Goal: Information Seeking & Learning: Learn about a topic

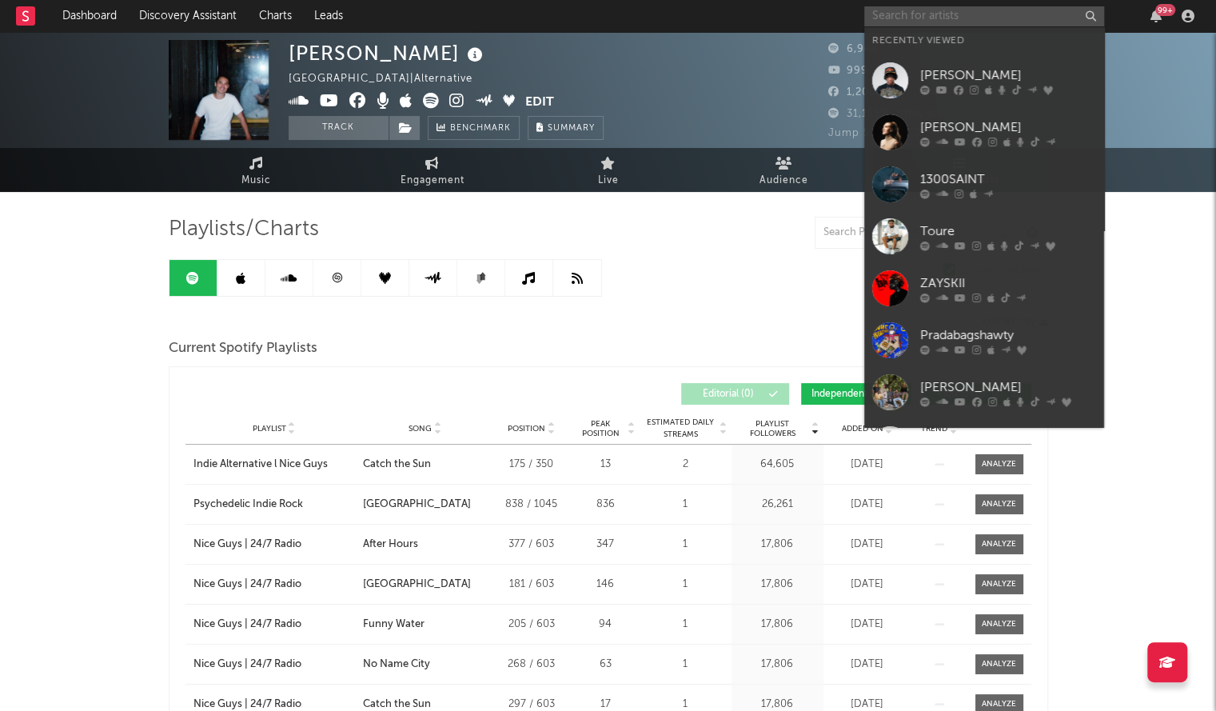
click at [921, 15] on input "text" at bounding box center [984, 16] width 240 height 20
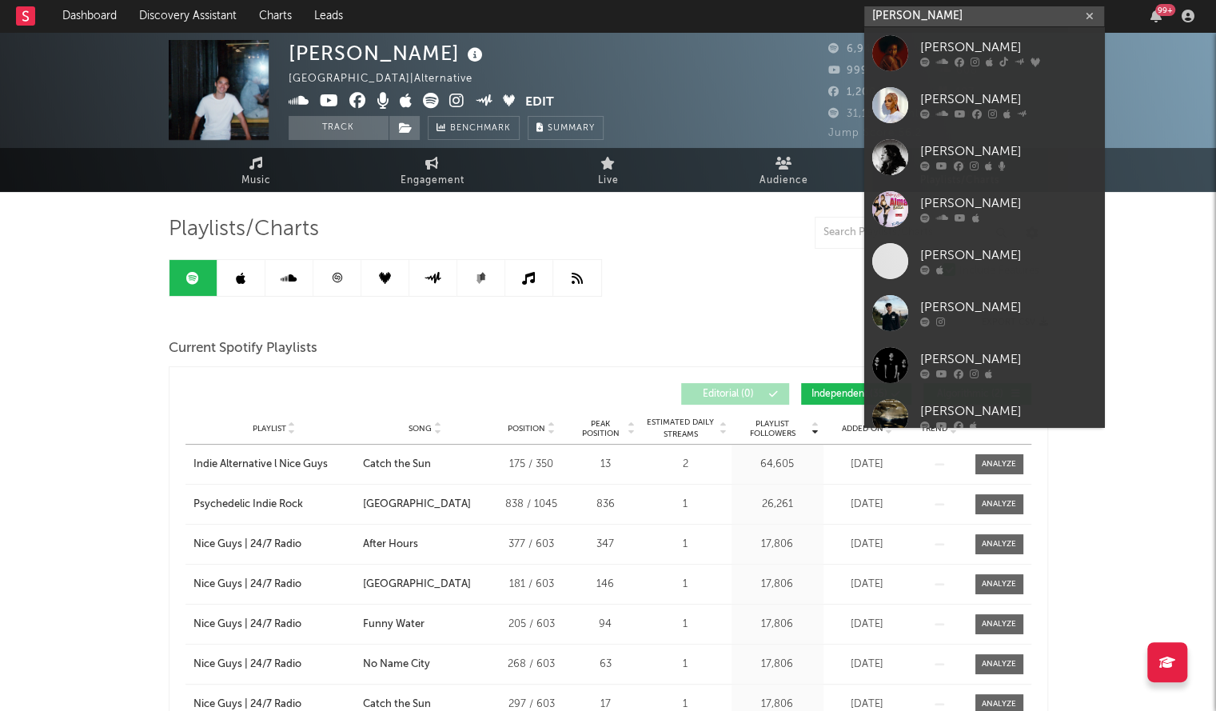
type input "[PERSON_NAME]"
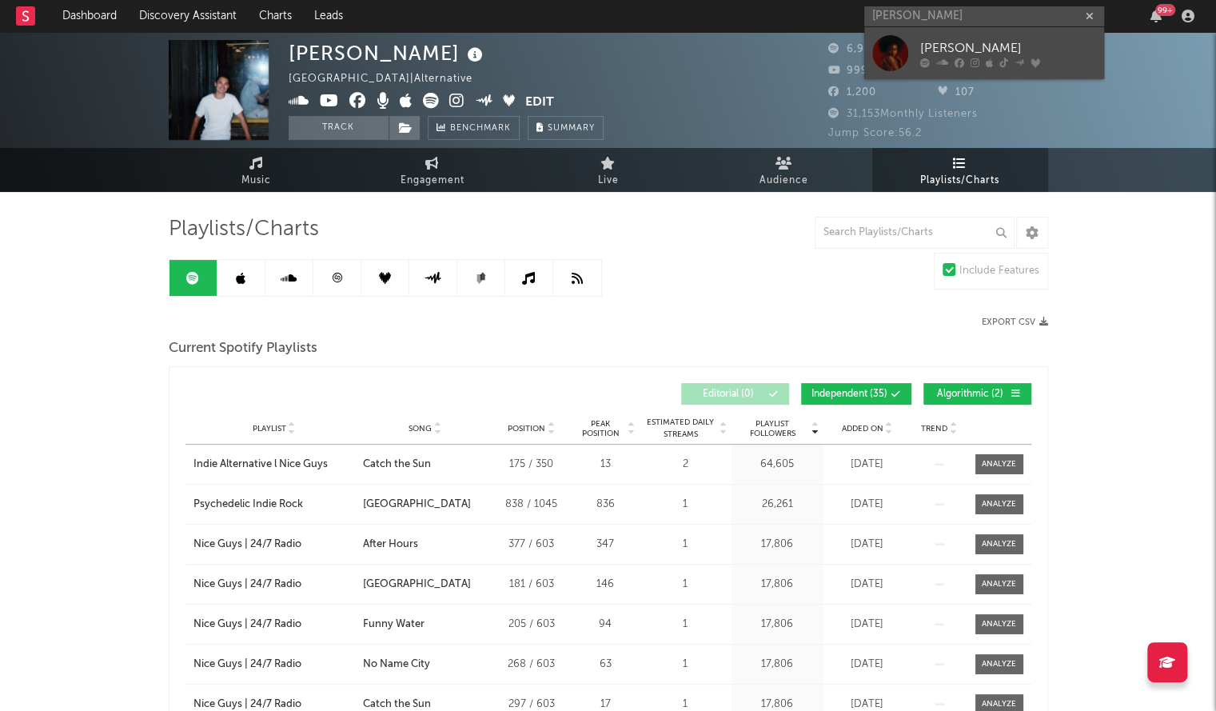
click at [896, 38] on div at bounding box center [890, 53] width 36 height 36
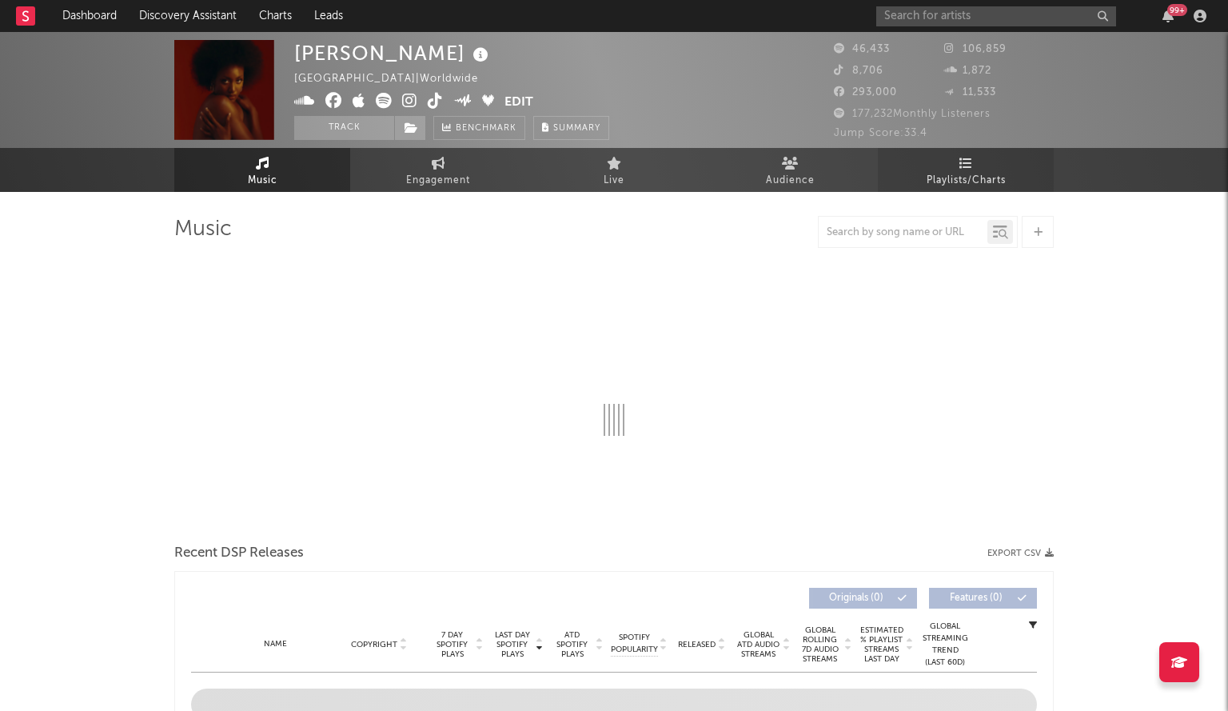
click at [945, 180] on span "Playlists/Charts" at bounding box center [966, 180] width 79 height 19
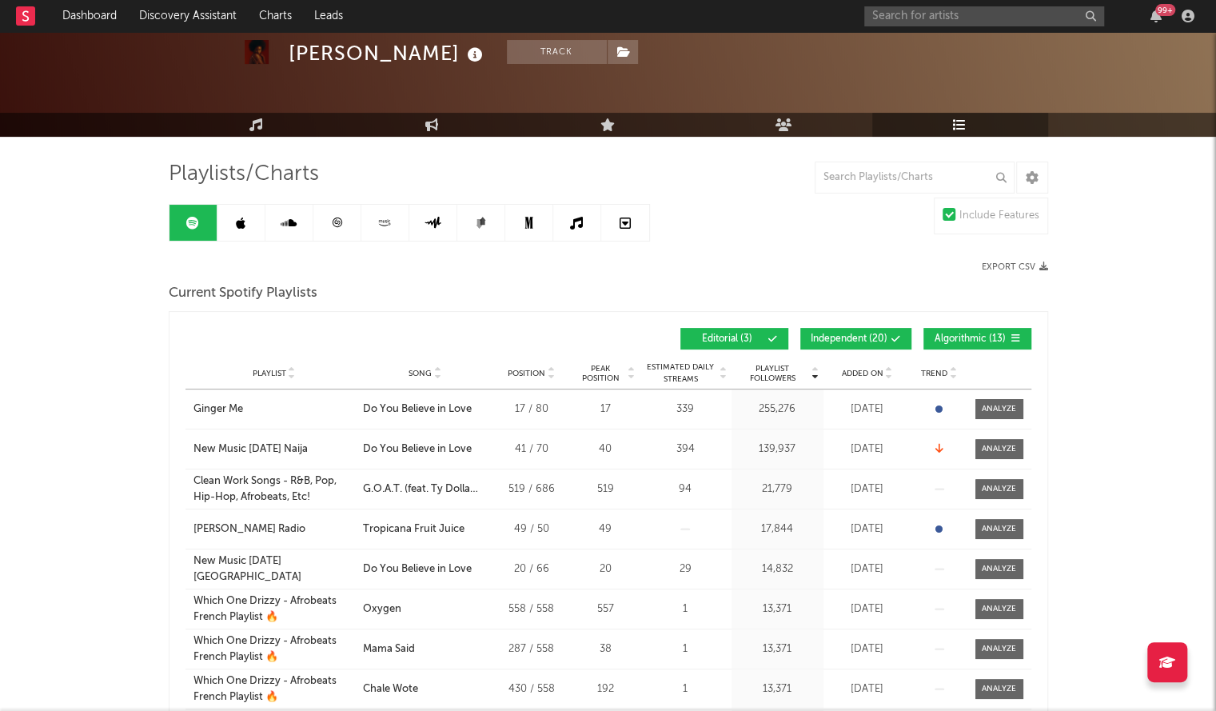
scroll to position [58, 0]
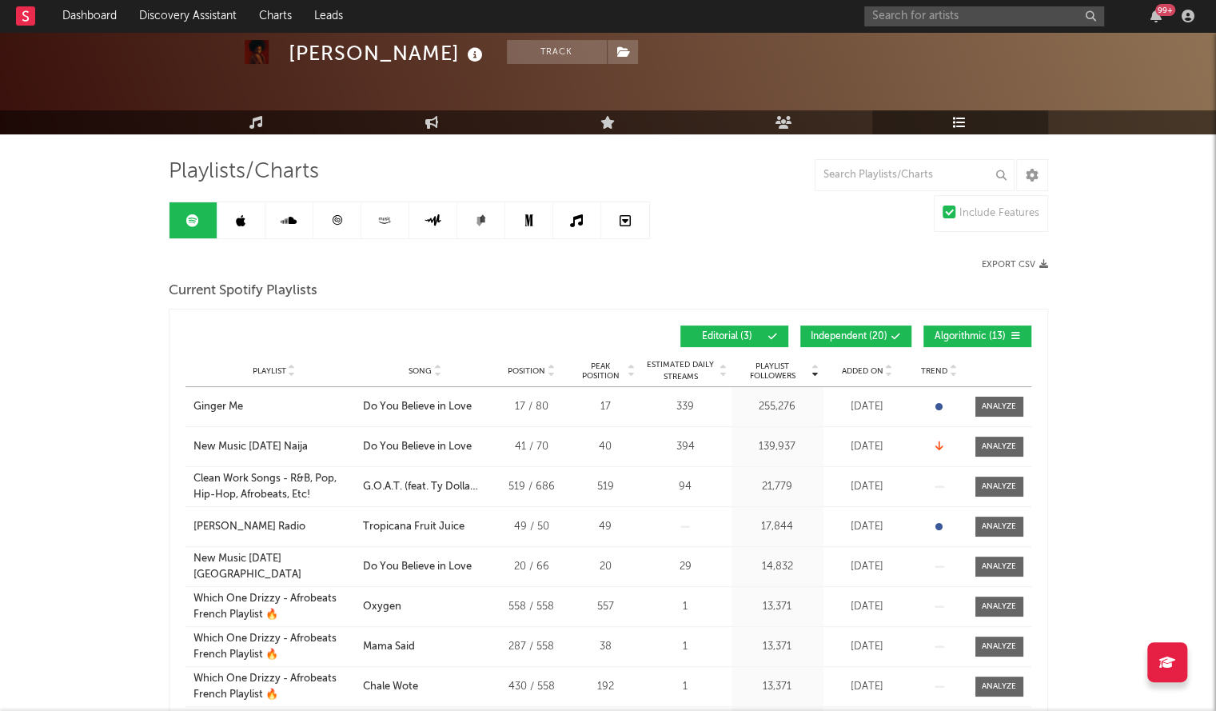
click at [852, 376] on div "Playlist City Song Position Peak Position Estimated Daily Streams Playlist Foll…" at bounding box center [609, 371] width 846 height 32
click at [862, 359] on div "Playlist City Song Position Peak Position Estimated Daily Streams Playlist Foll…" at bounding box center [609, 371] width 846 height 32
click at [856, 369] on span "Added On" at bounding box center [863, 371] width 42 height 10
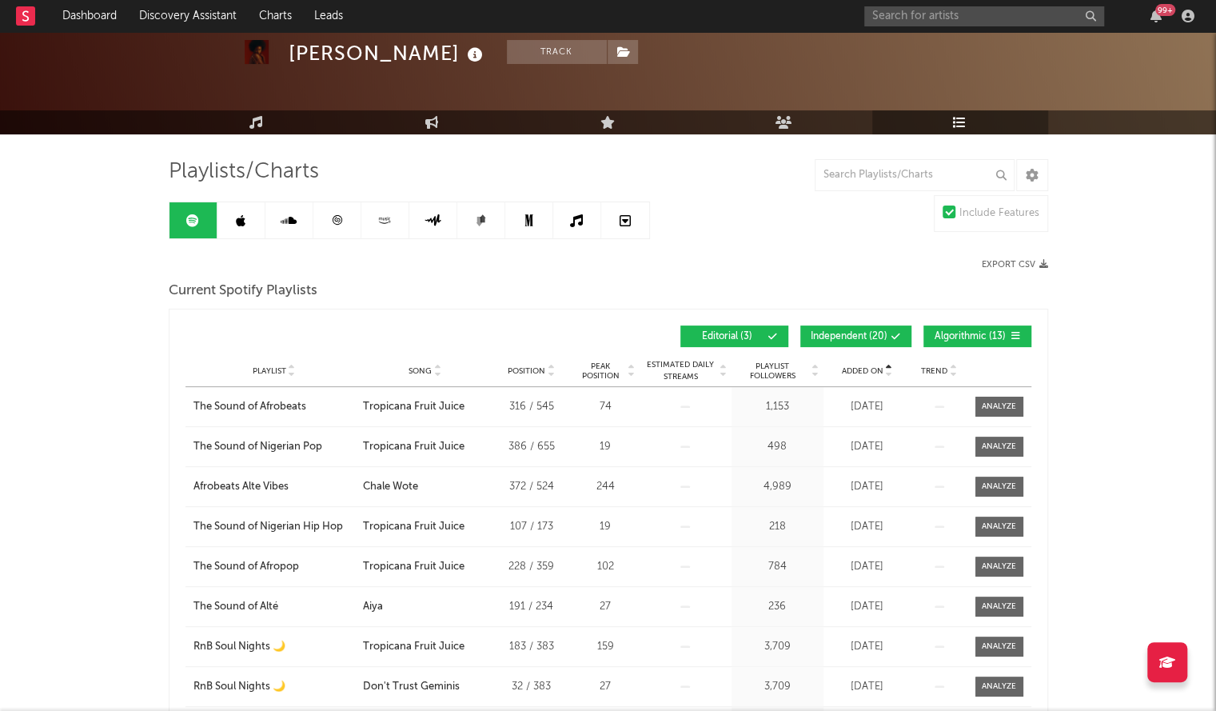
click at [856, 369] on span "Added On" at bounding box center [863, 371] width 42 height 10
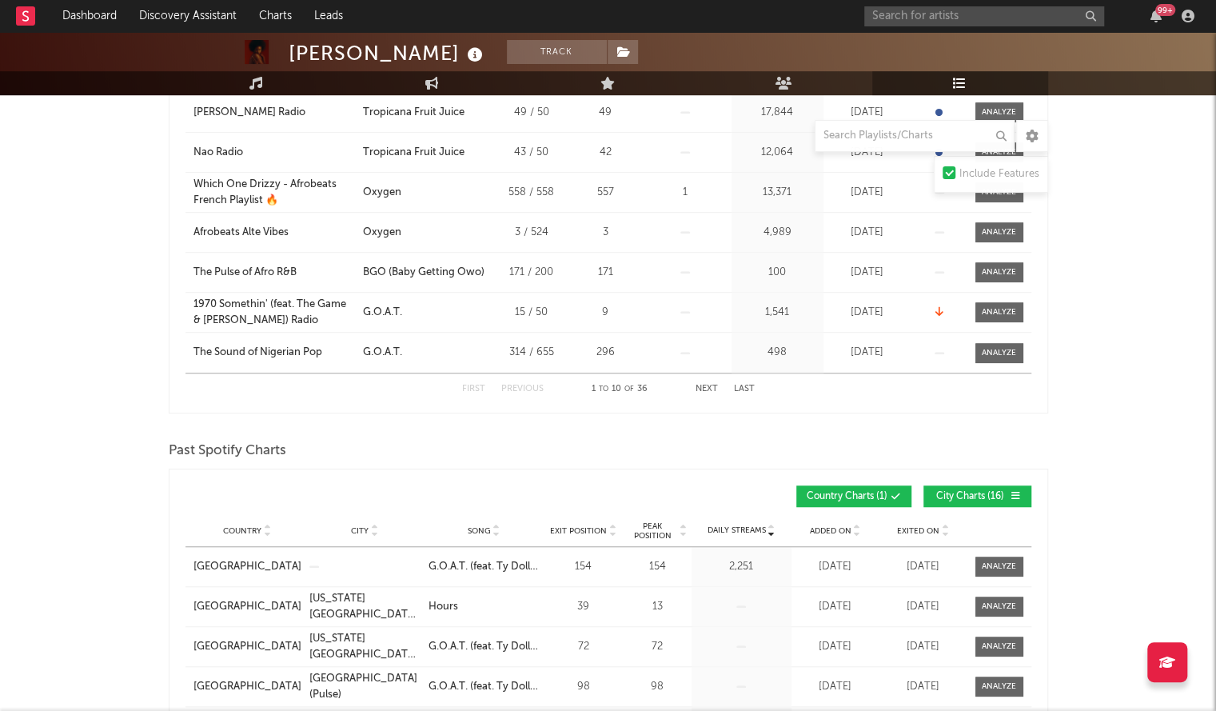
scroll to position [4, 0]
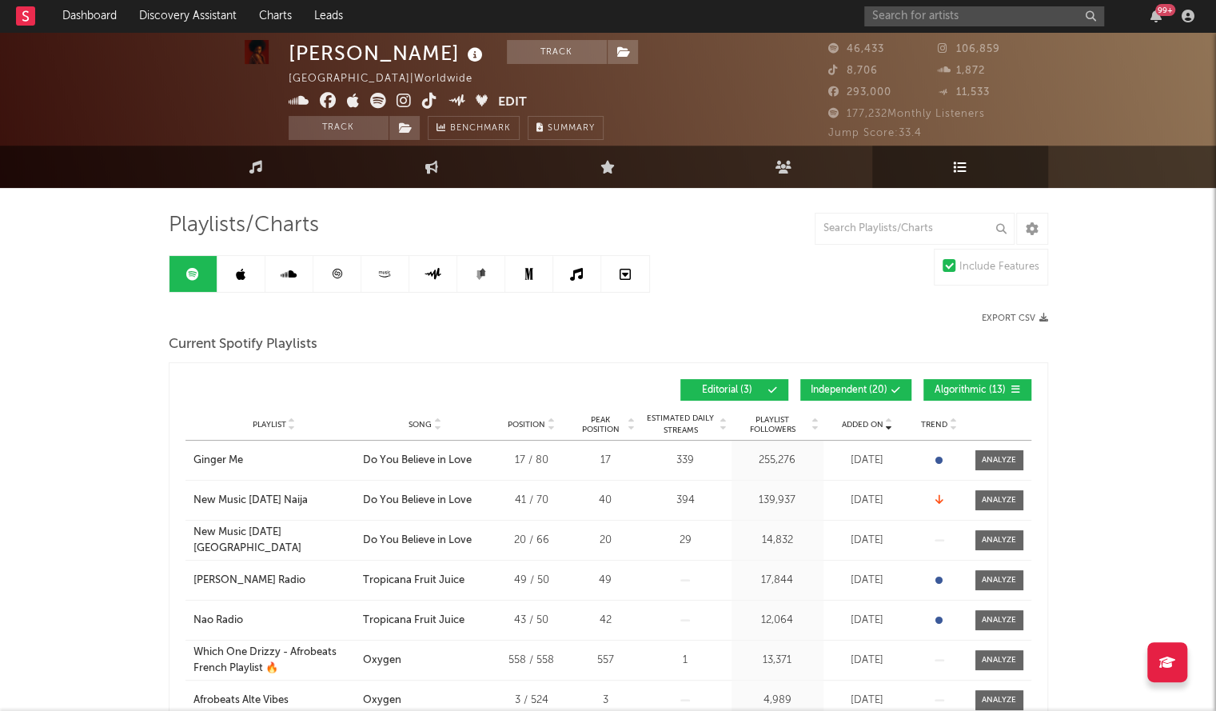
click at [246, 273] on link at bounding box center [242, 274] width 48 height 36
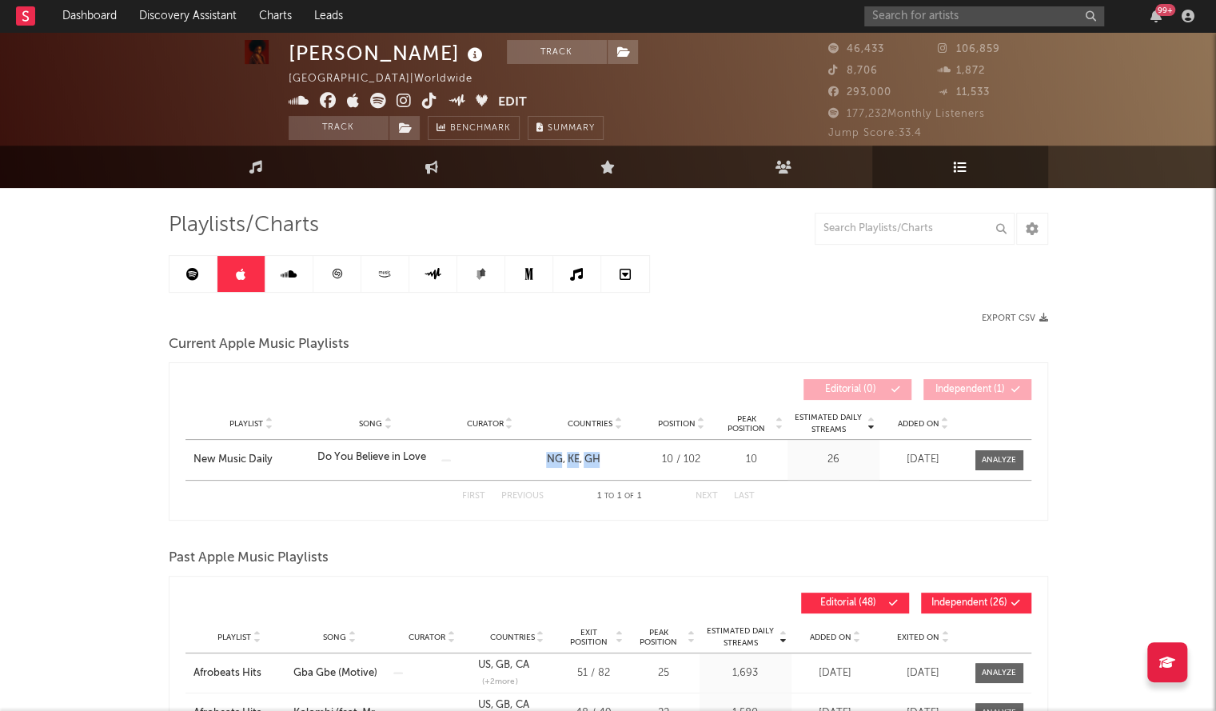
drag, startPoint x: 635, startPoint y: 453, endPoint x: 542, endPoint y: 452, distance: 92.8
click at [542, 452] on div "Countries NG KE GH" at bounding box center [594, 460] width 105 height 16
copy div "NG KE GH"
click at [239, 458] on div "New Music Daily" at bounding box center [252, 460] width 116 height 16
copy div "NG KE GH"
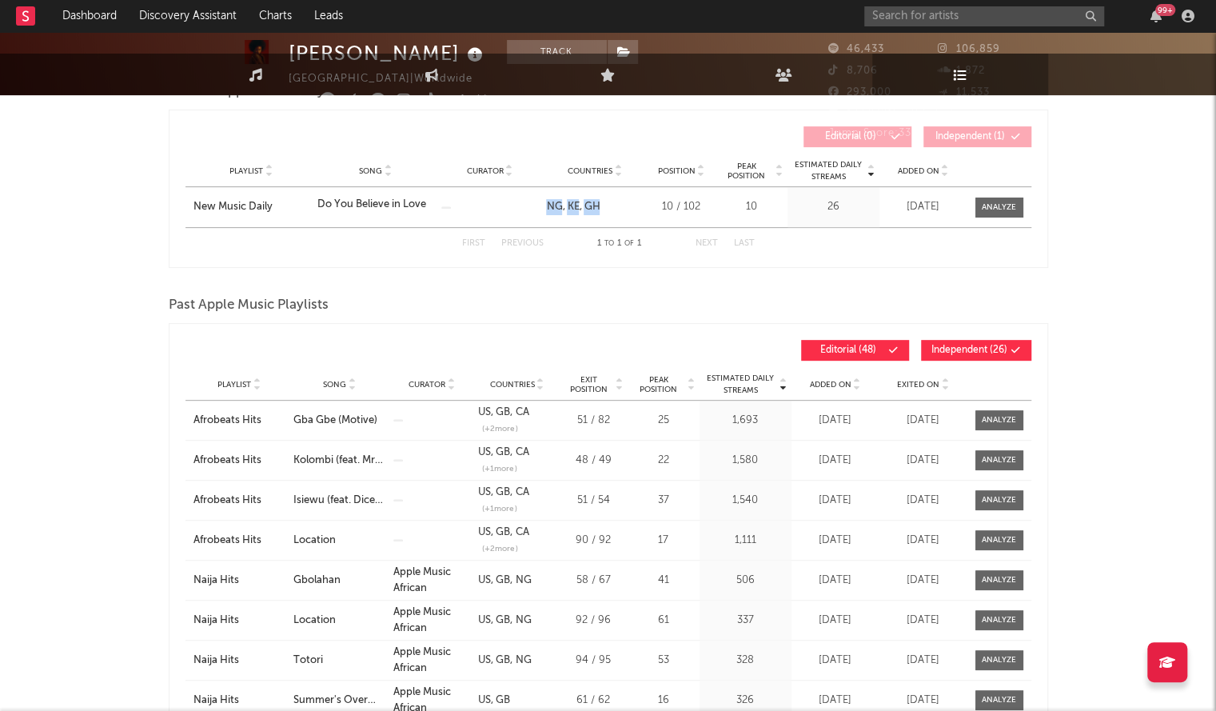
scroll to position [5, 0]
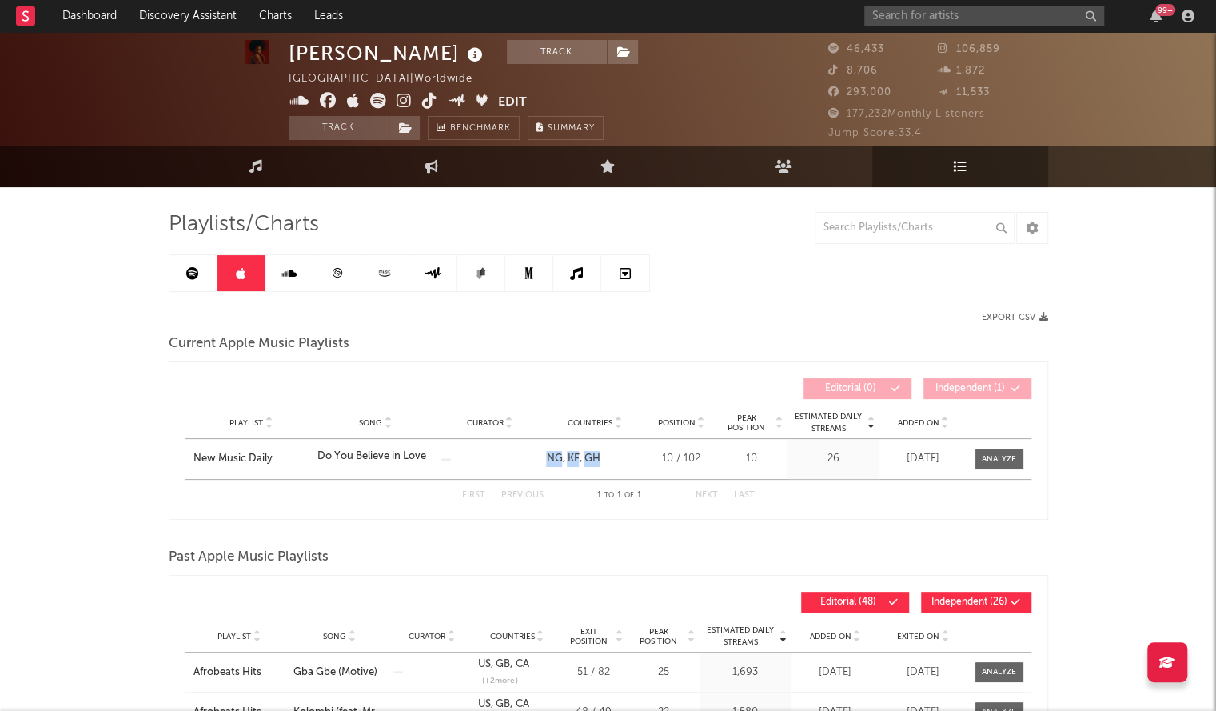
click at [200, 270] on link at bounding box center [194, 273] width 48 height 36
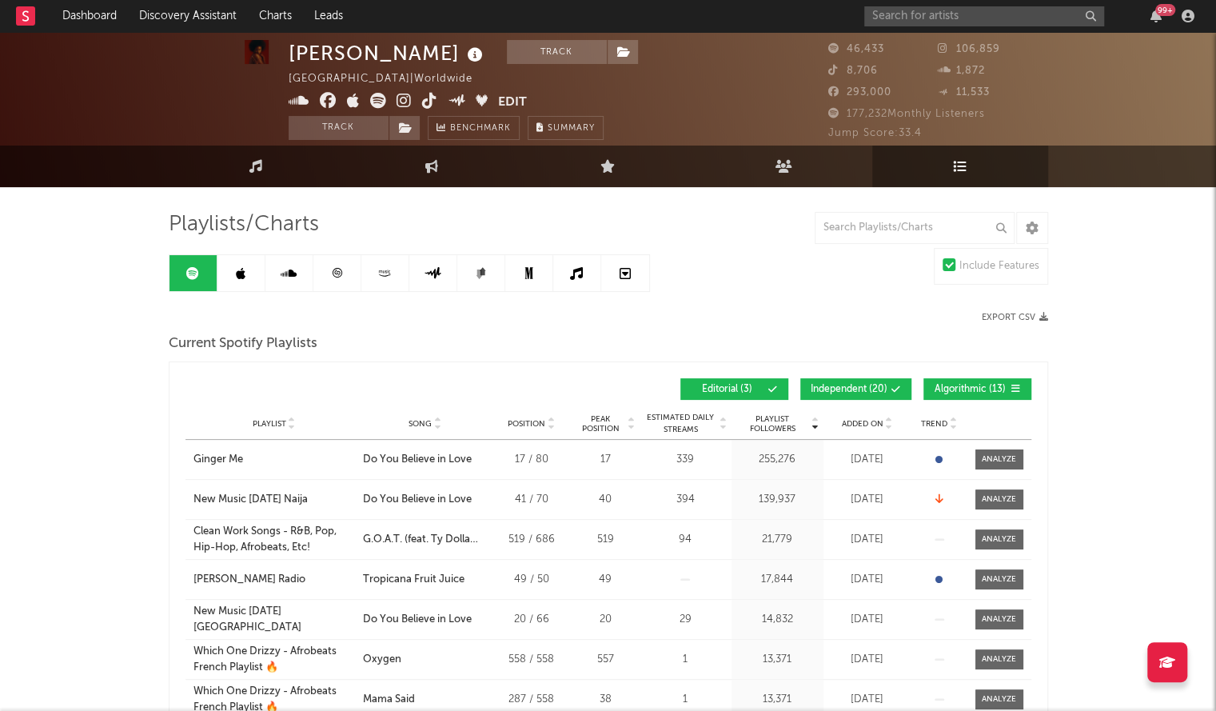
click at [387, 277] on icon at bounding box center [385, 273] width 18 height 12
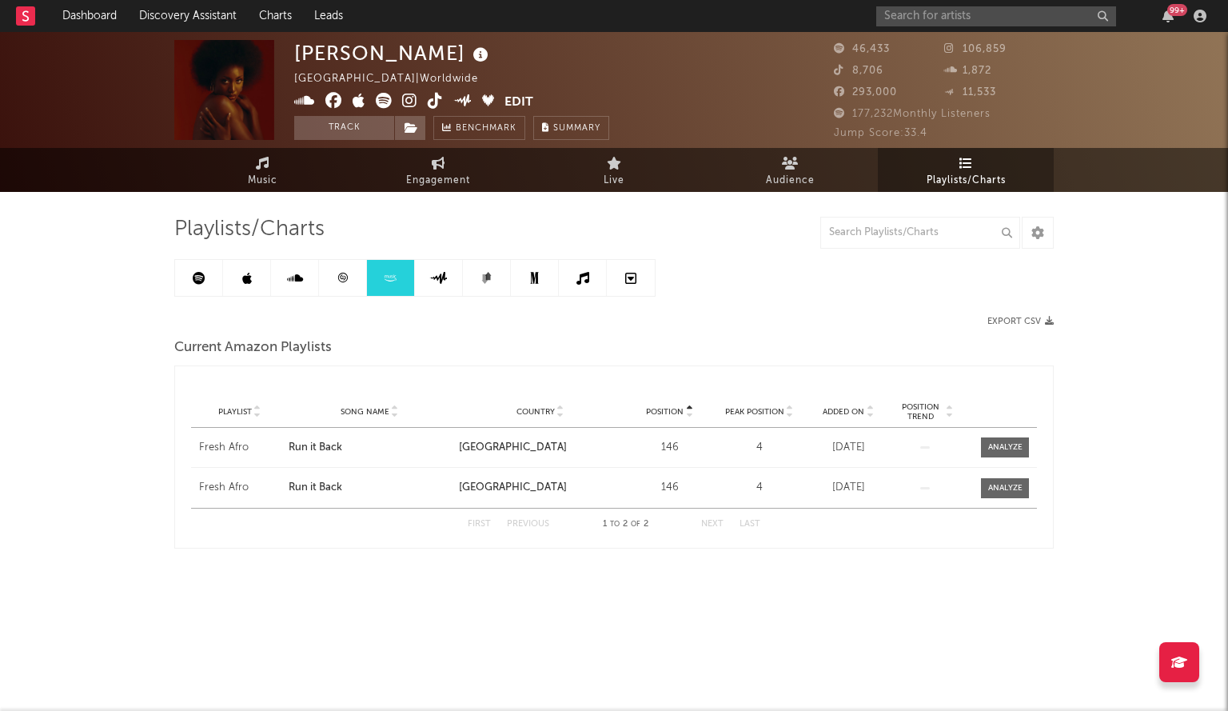
click at [435, 293] on link at bounding box center [439, 278] width 48 height 36
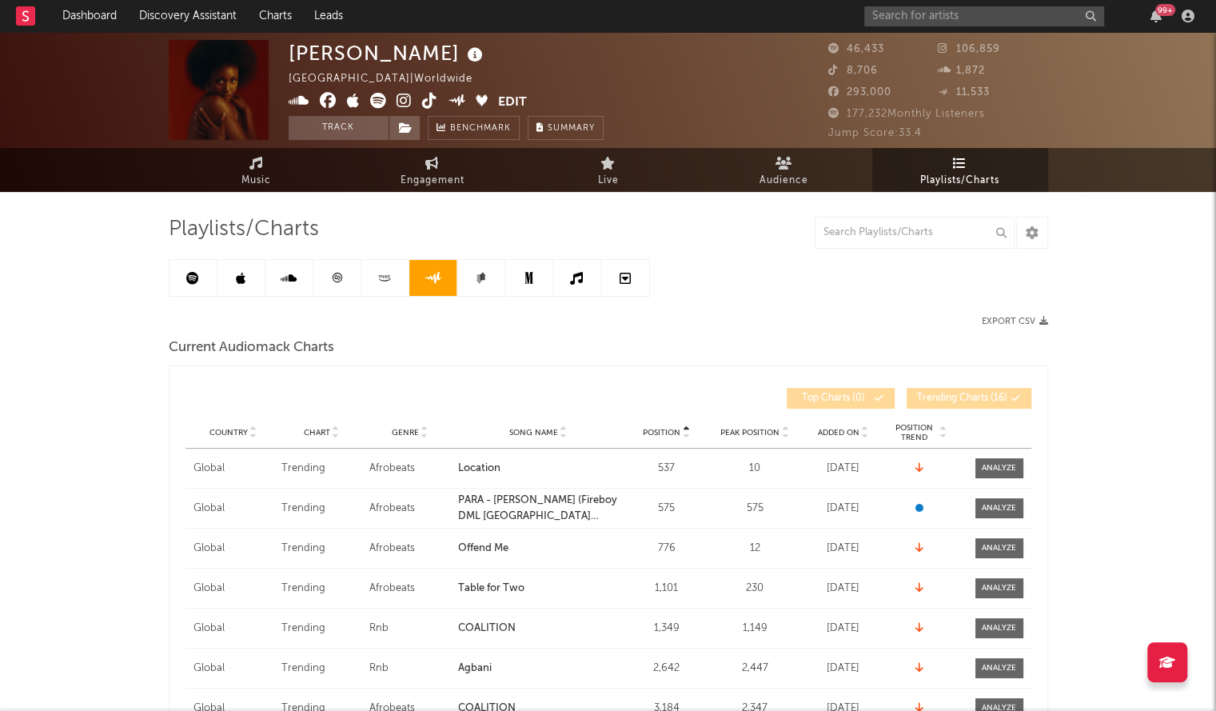
click at [831, 431] on span "Added On" at bounding box center [838, 433] width 42 height 10
click at [870, 432] on div "Added On" at bounding box center [843, 432] width 80 height 12
click at [198, 262] on link at bounding box center [194, 278] width 48 height 36
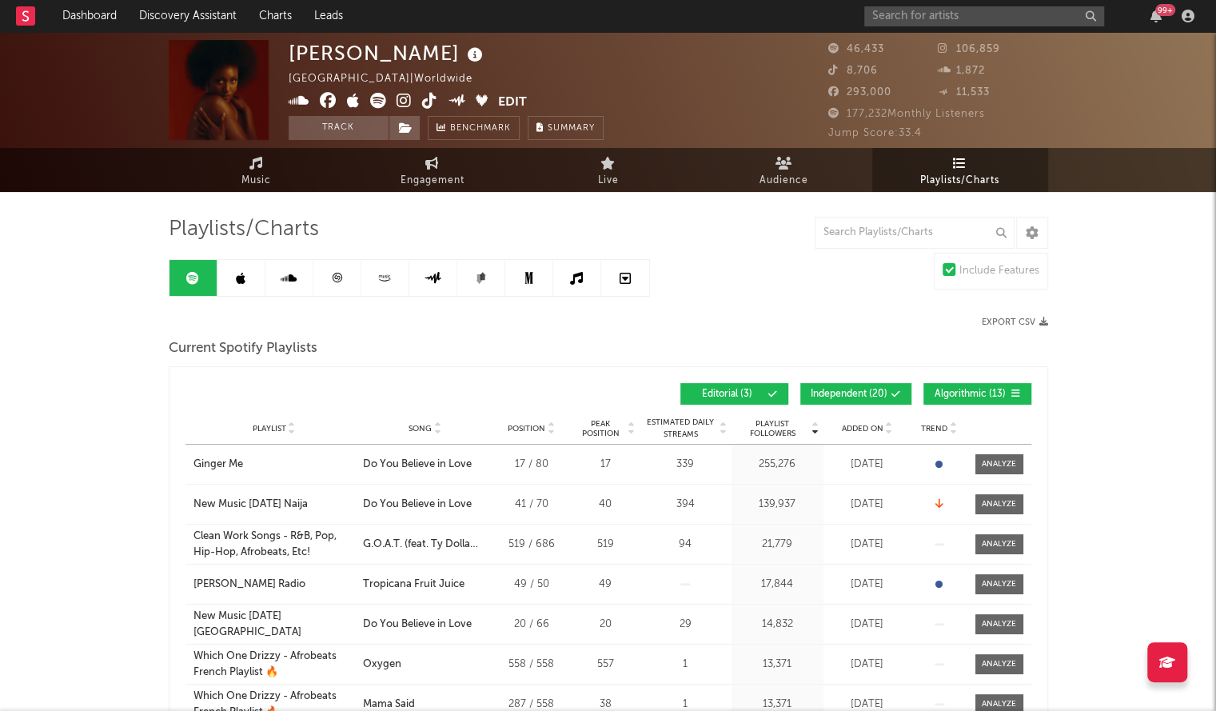
scroll to position [83, 0]
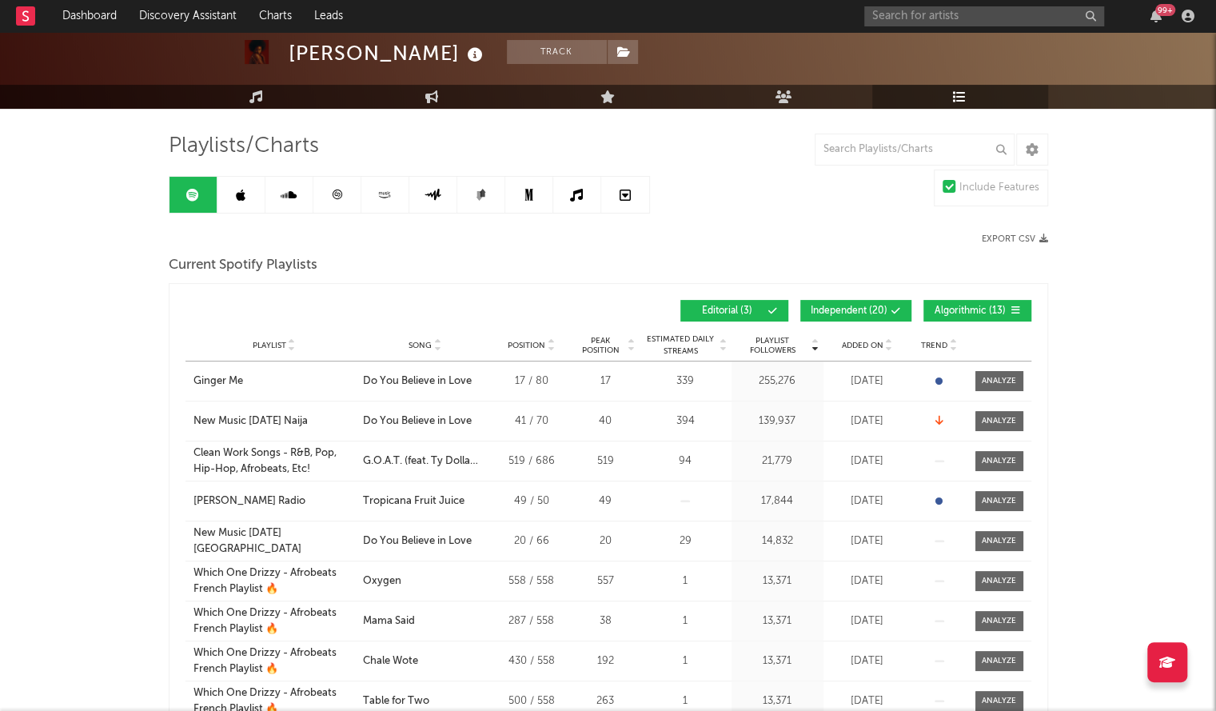
click at [851, 350] on div "Playlist City Song Position Peak Position Estimated Daily Streams Playlist Foll…" at bounding box center [609, 345] width 846 height 32
click at [852, 349] on div "Playlist City Song Position Peak Position Estimated Daily Streams Playlist Foll…" at bounding box center [609, 345] width 846 height 32
click at [858, 342] on span "Added On" at bounding box center [863, 346] width 42 height 10
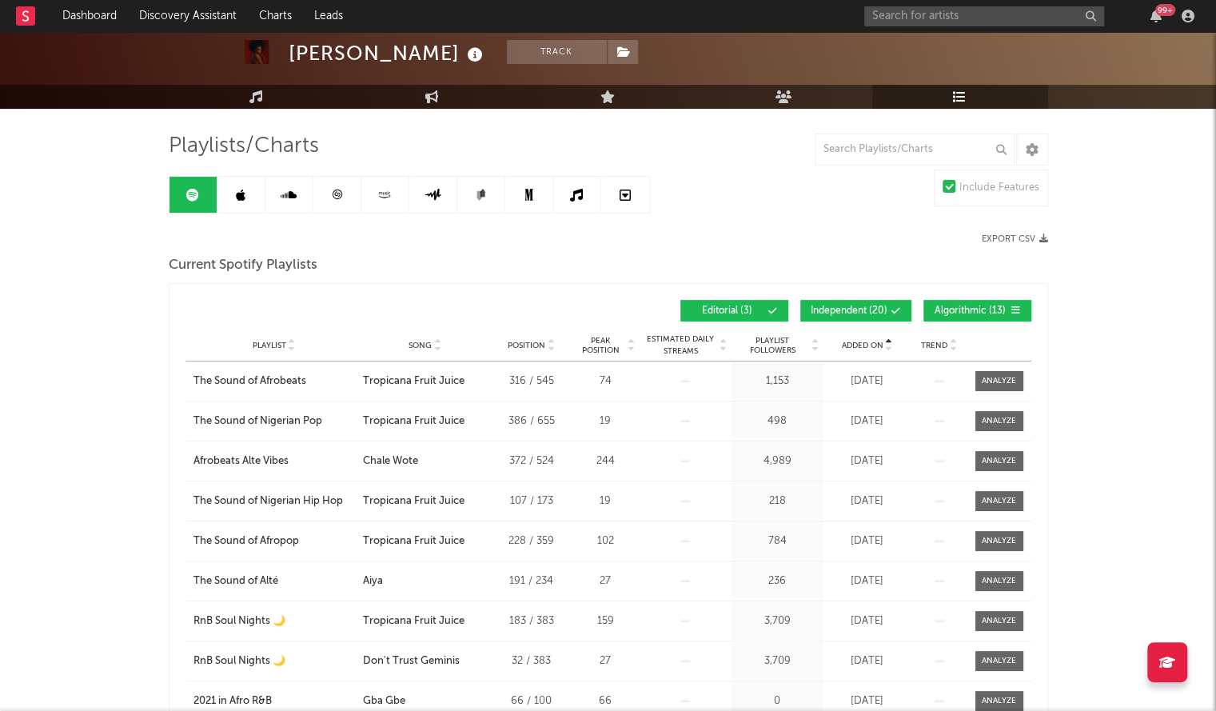
click at [858, 342] on span "Added On" at bounding box center [863, 346] width 42 height 10
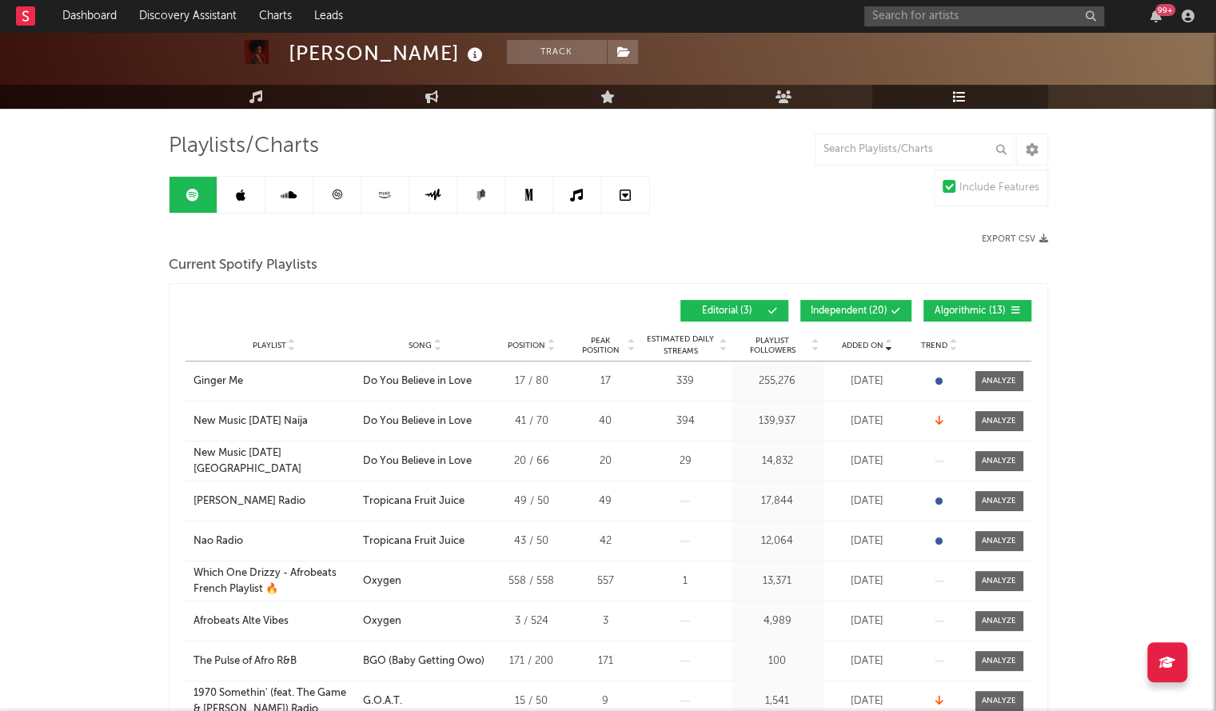
click at [902, 14] on input "text" at bounding box center [984, 16] width 240 height 20
type input "[PERSON_NAME]"
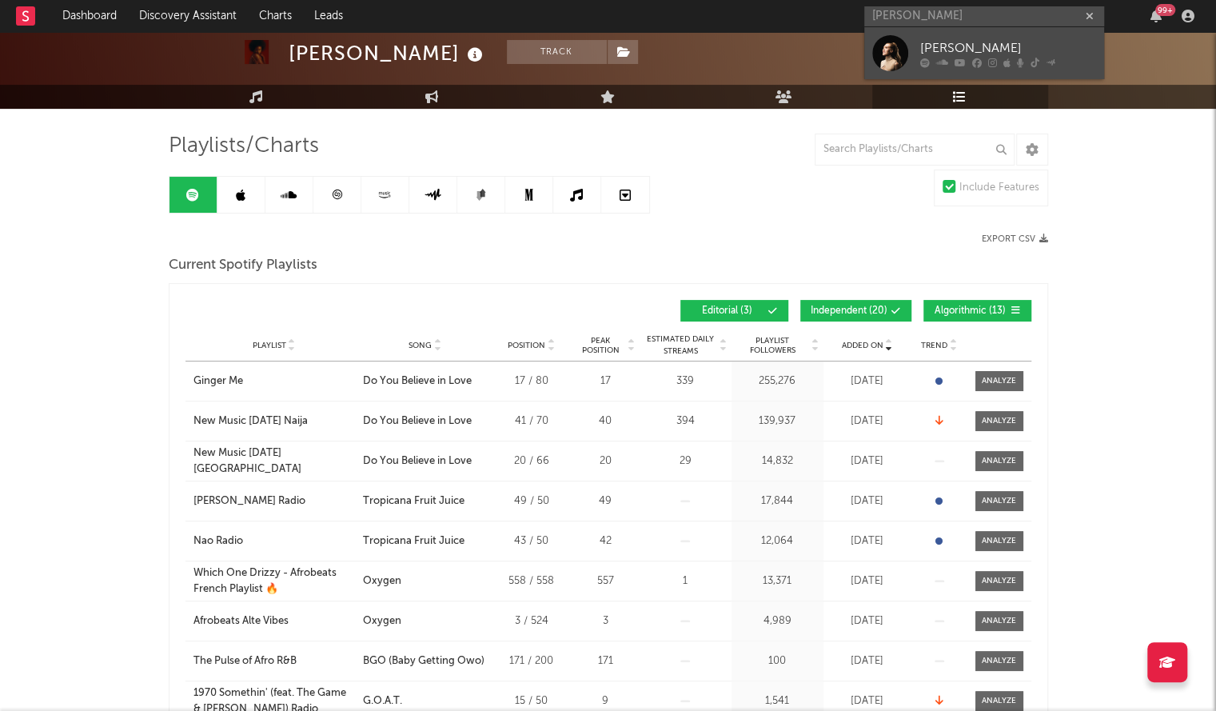
click at [940, 44] on div "[PERSON_NAME]" at bounding box center [1008, 47] width 176 height 19
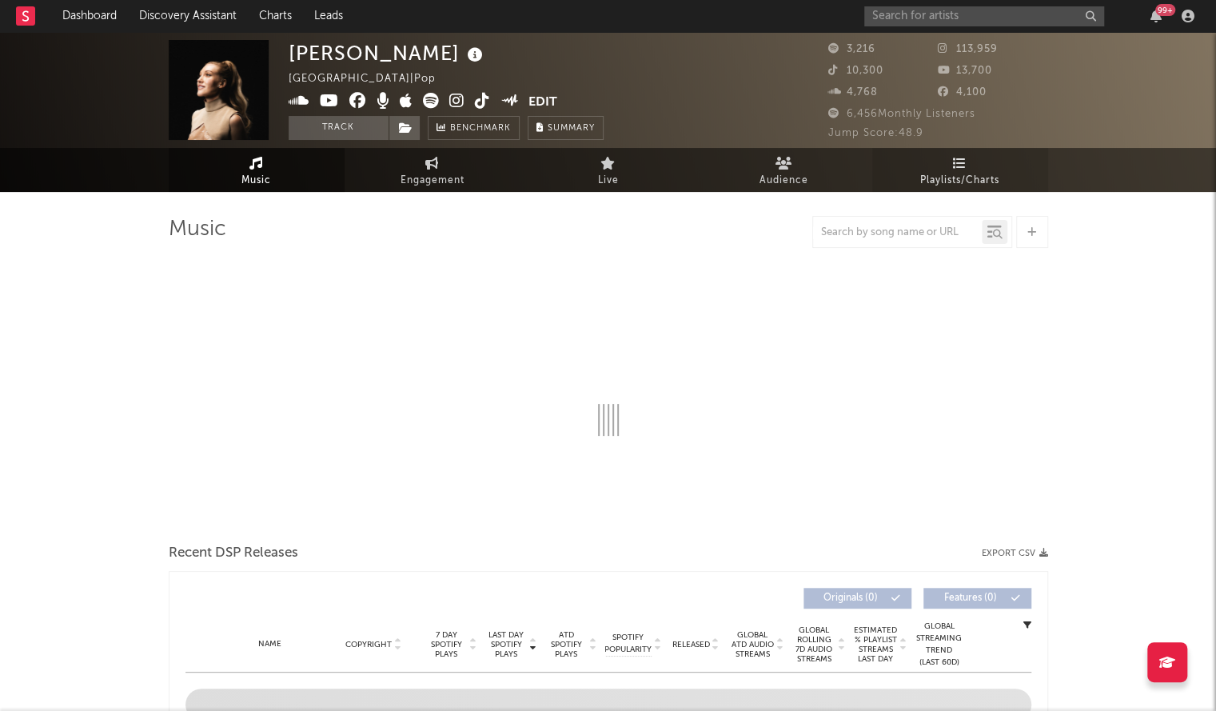
select select "1w"
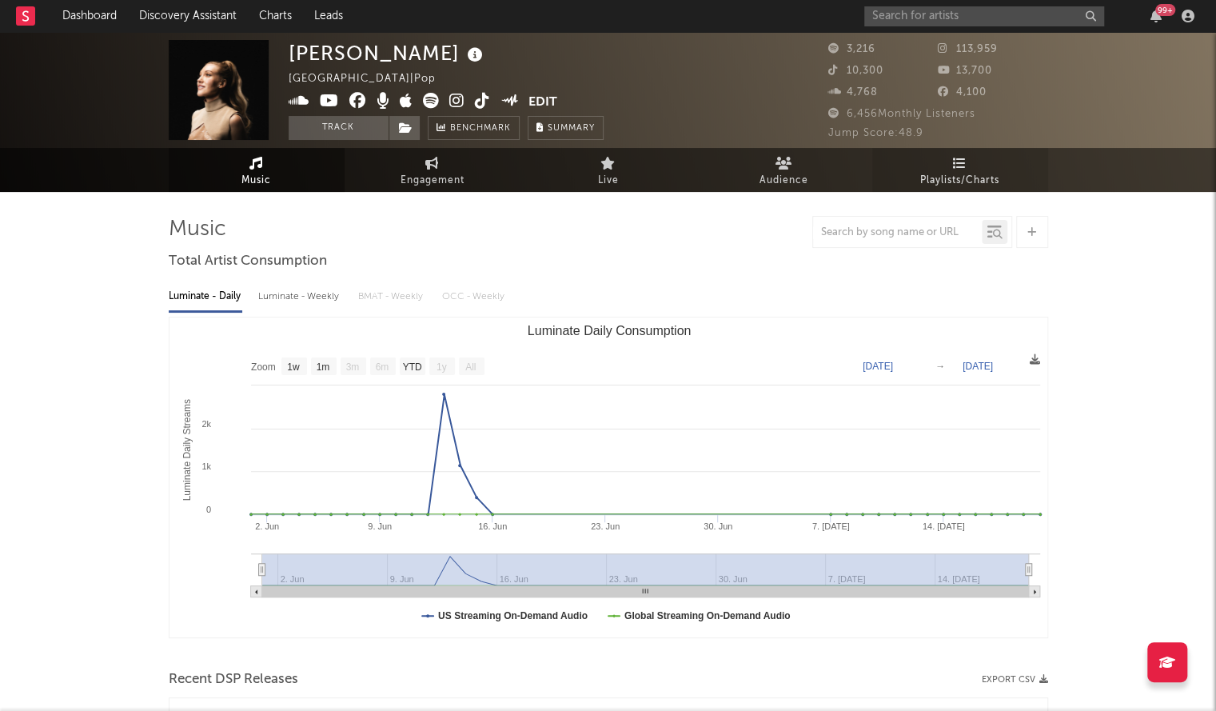
click at [928, 180] on span "Playlists/Charts" at bounding box center [959, 180] width 79 height 19
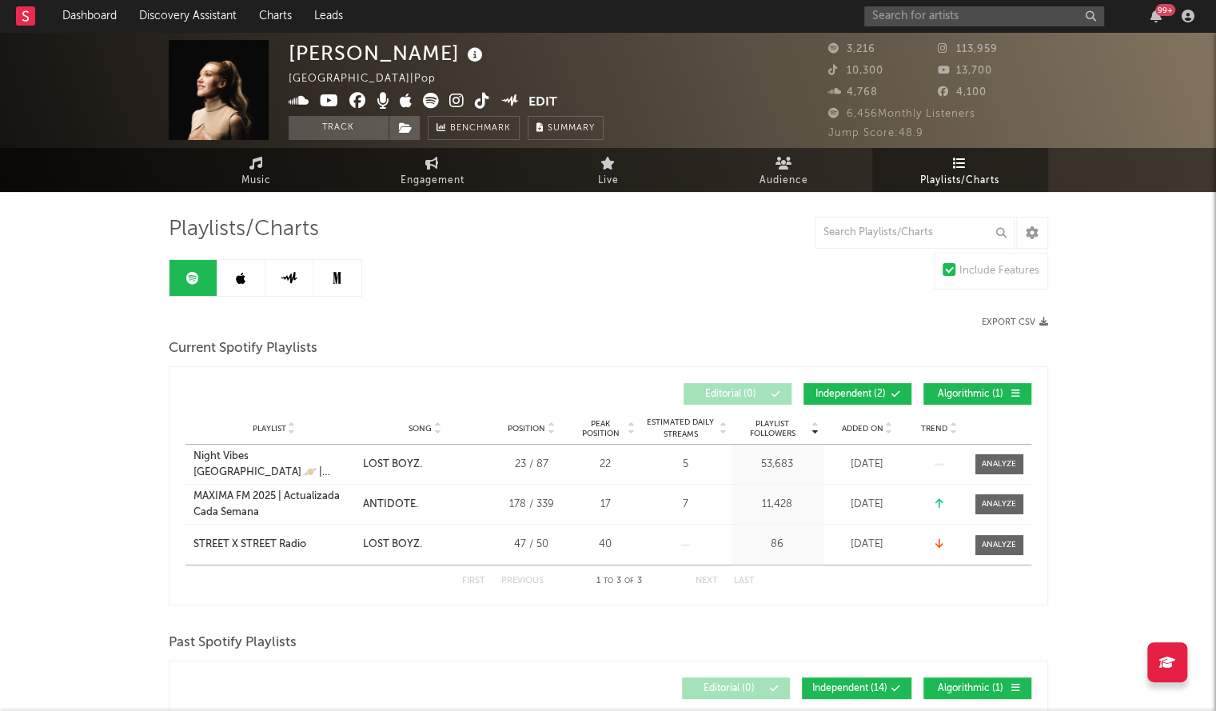
click at [865, 425] on span "Added On" at bounding box center [863, 429] width 42 height 10
click at [236, 280] on icon at bounding box center [241, 278] width 10 height 13
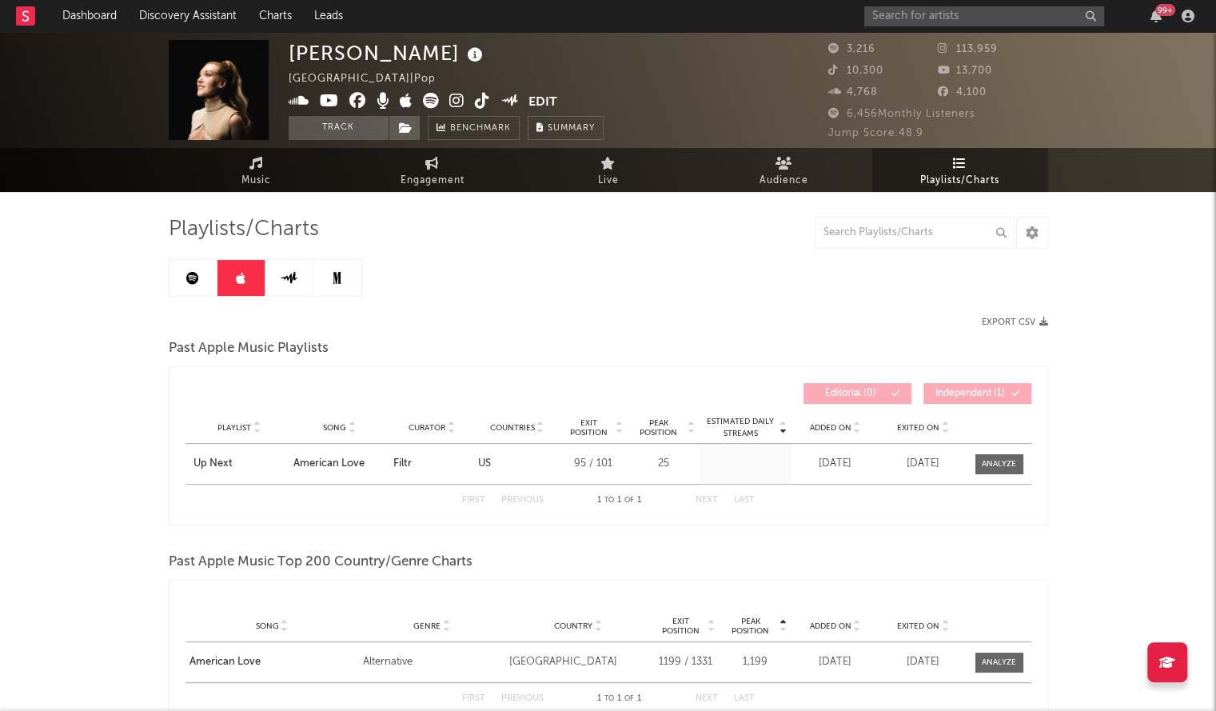
click at [834, 428] on span "Added On" at bounding box center [831, 428] width 42 height 10
click at [906, 7] on input "text" at bounding box center [984, 16] width 240 height 20
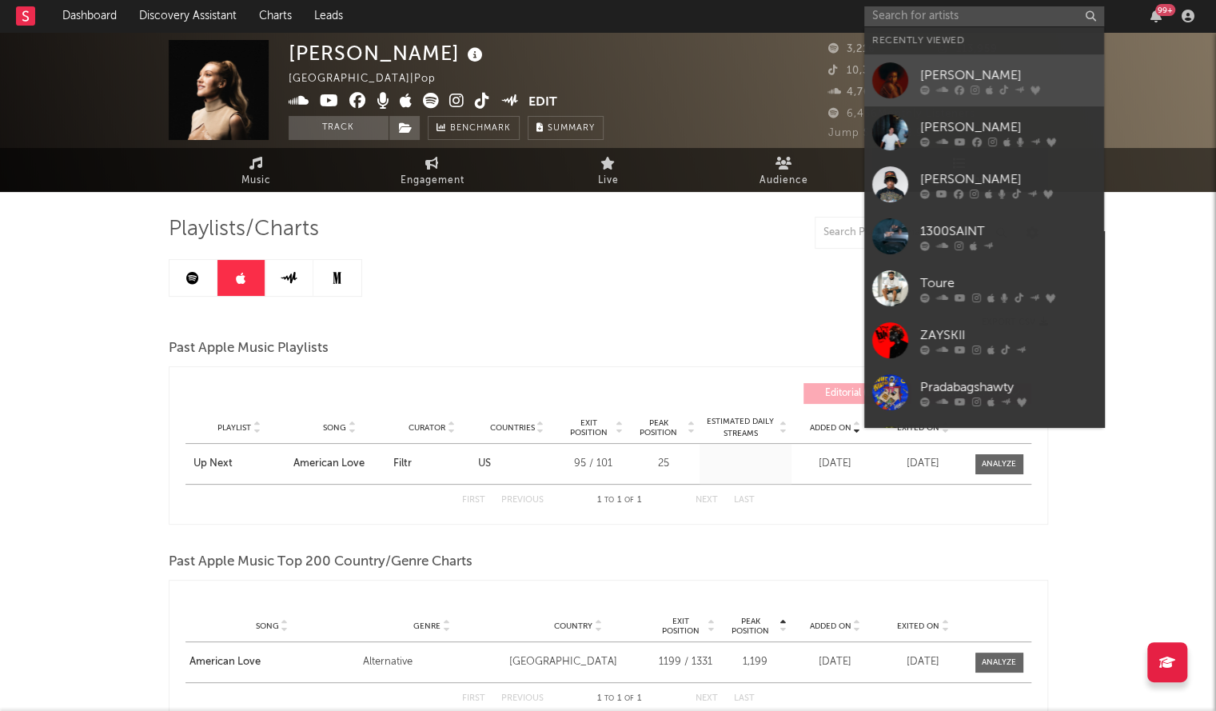
click at [880, 79] on div at bounding box center [890, 80] width 36 height 36
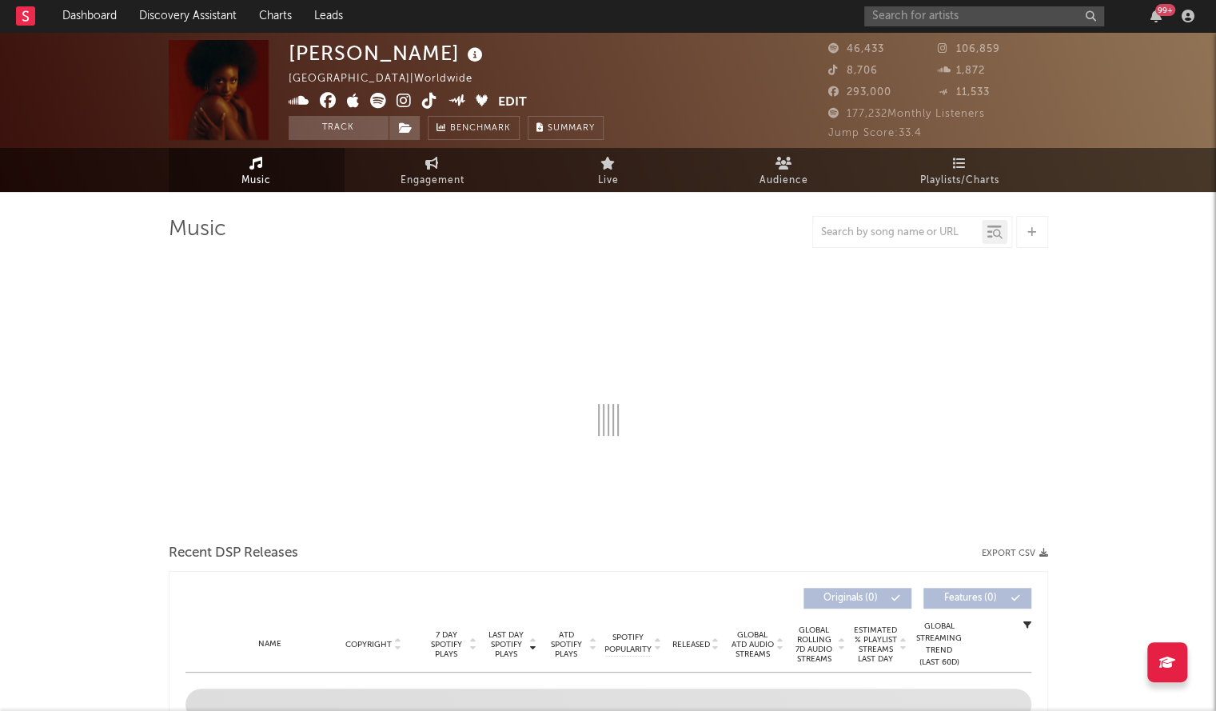
select select "6m"
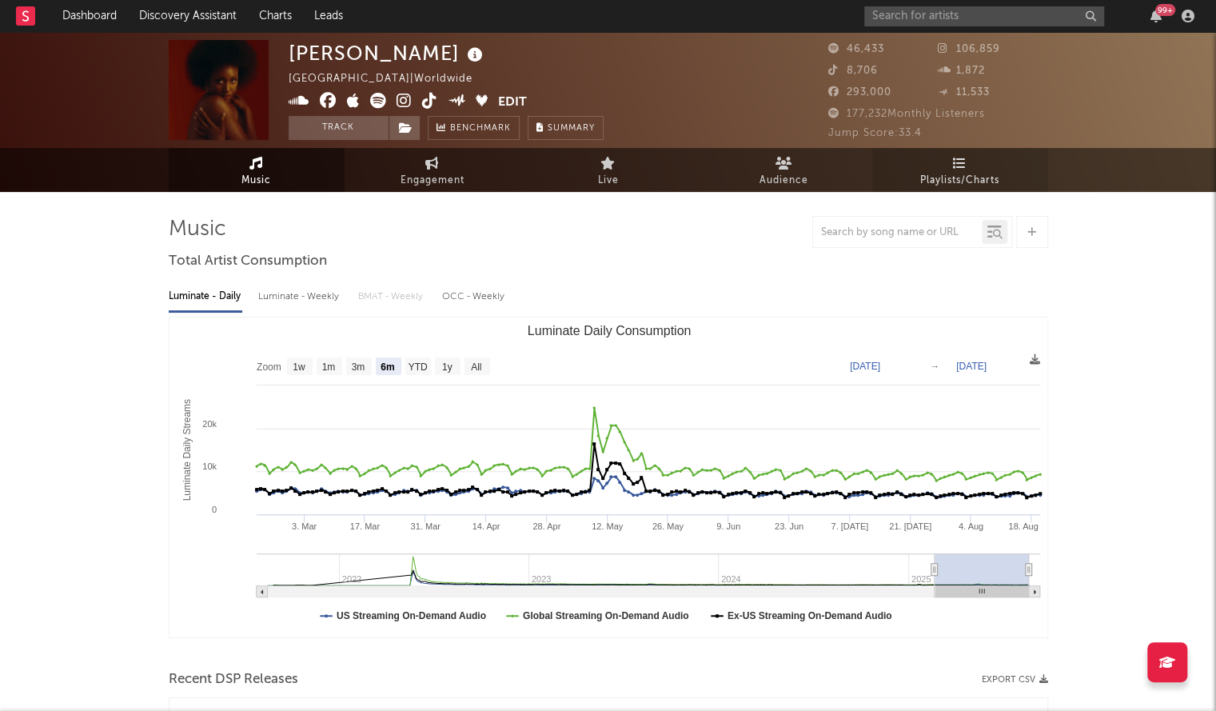
click at [950, 174] on span "Playlists/Charts" at bounding box center [959, 180] width 79 height 19
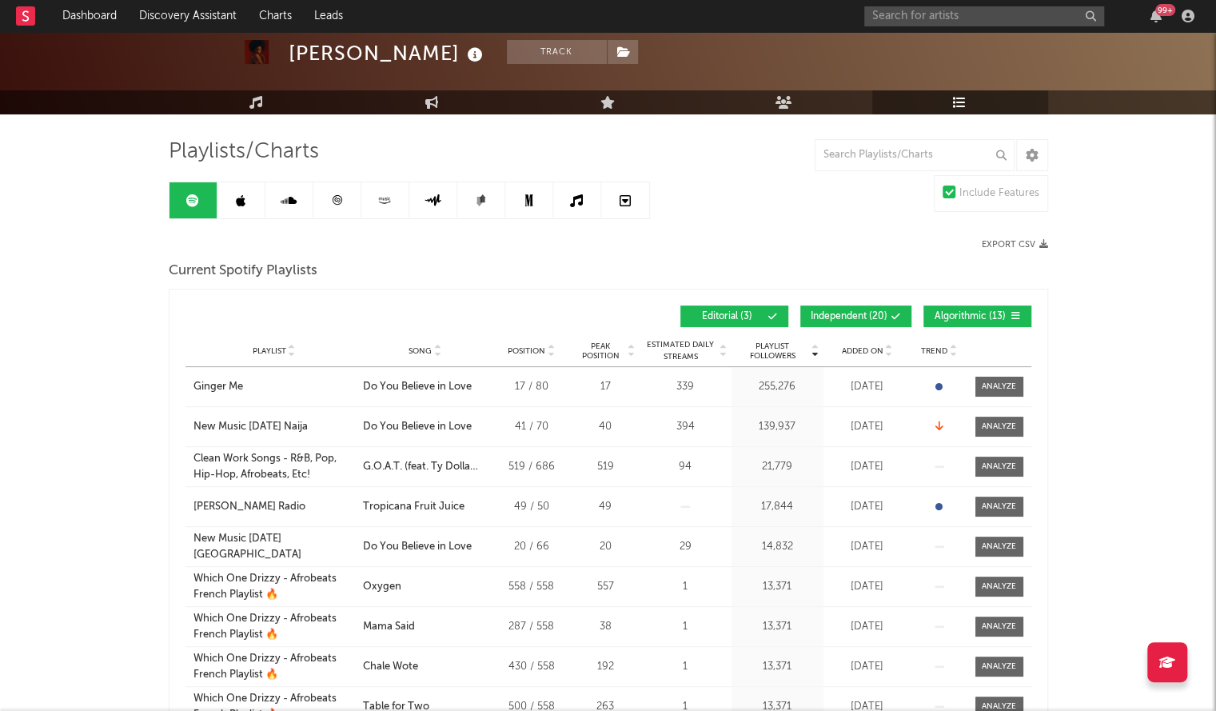
scroll to position [78, 0]
click at [853, 347] on span "Added On" at bounding box center [863, 350] width 42 height 10
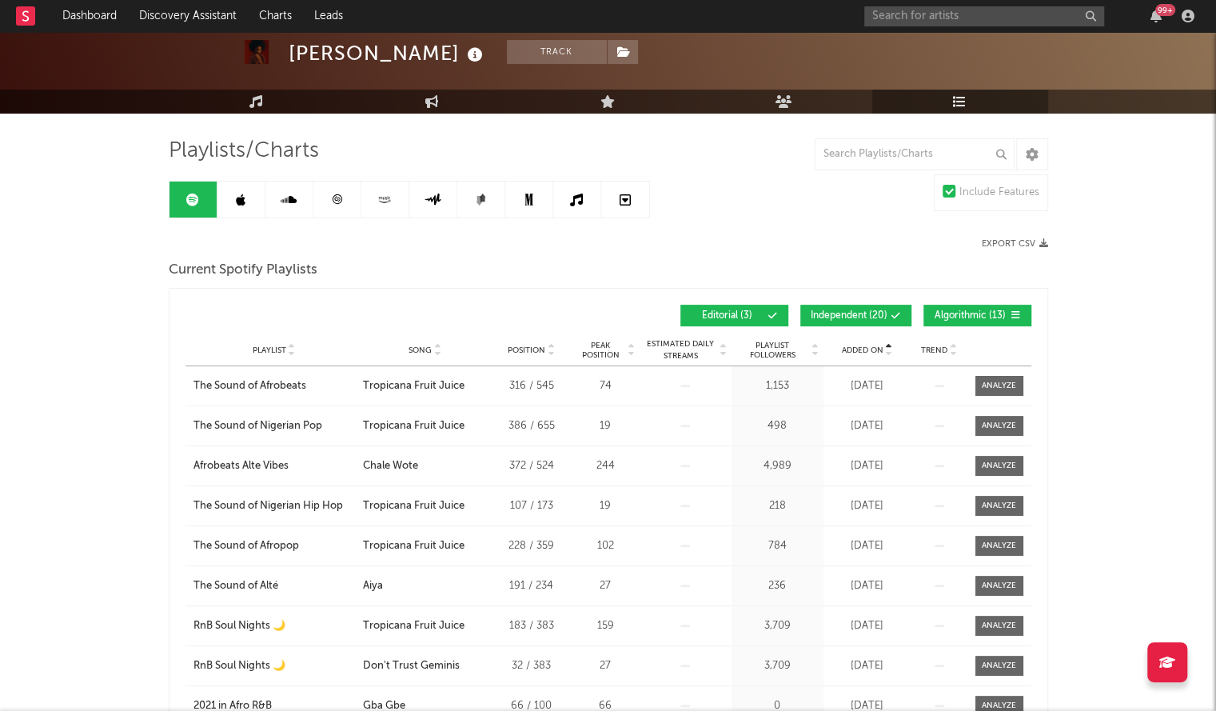
click at [853, 347] on span "Added On" at bounding box center [863, 350] width 42 height 10
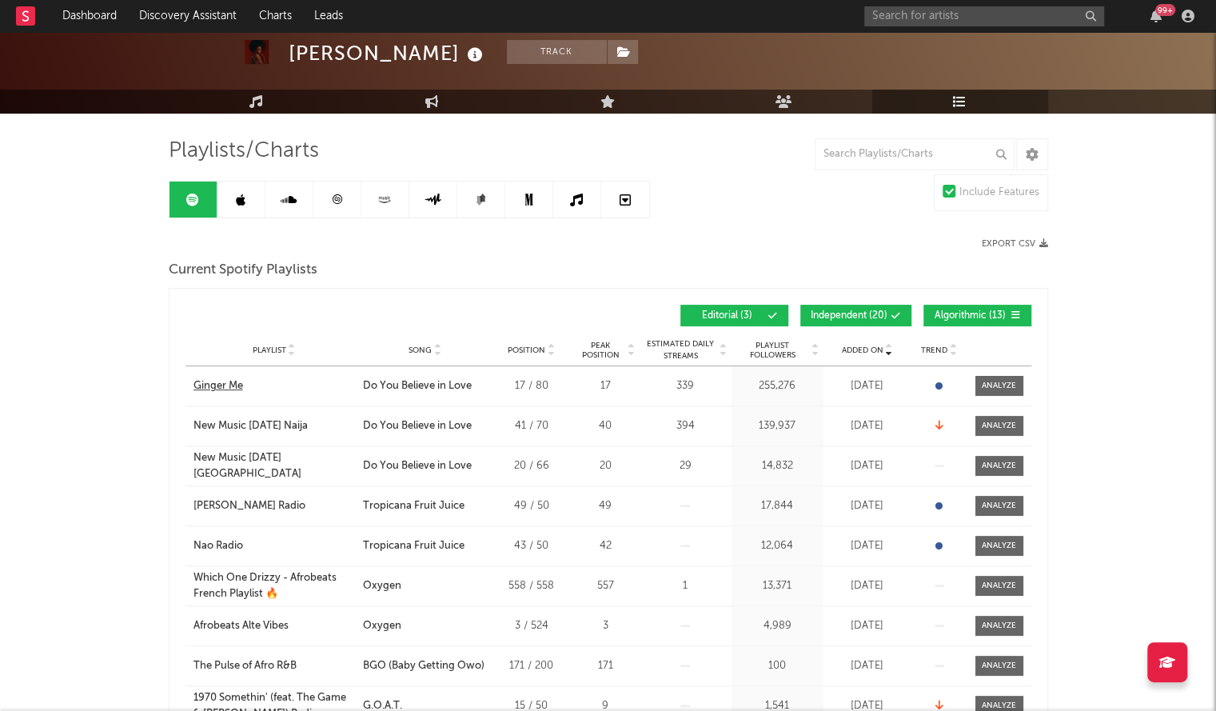
click at [238, 380] on div "Ginger Me" at bounding box center [219, 386] width 50 height 16
